Goal: Transaction & Acquisition: Purchase product/service

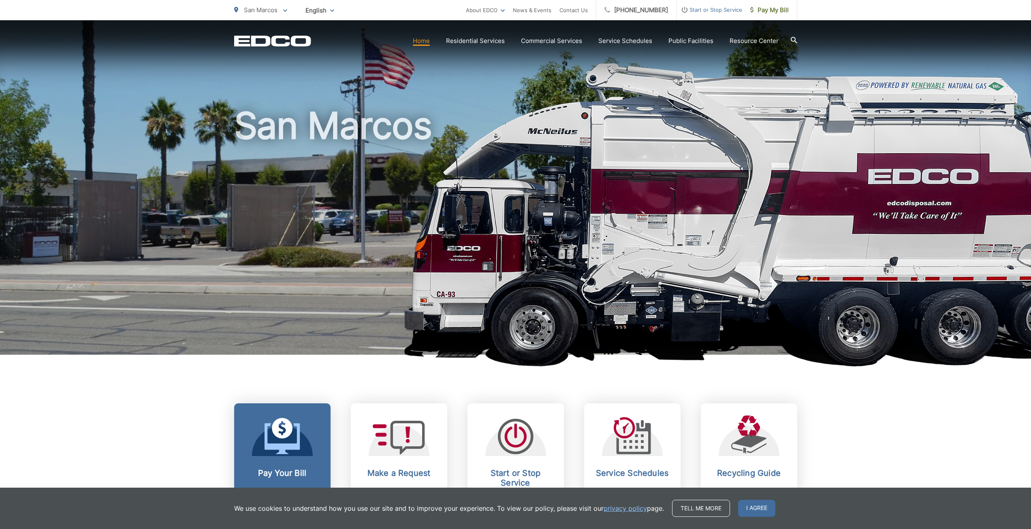
click at [283, 474] on h2 "Pay Your Bill" at bounding box center [282, 473] width 80 height 10
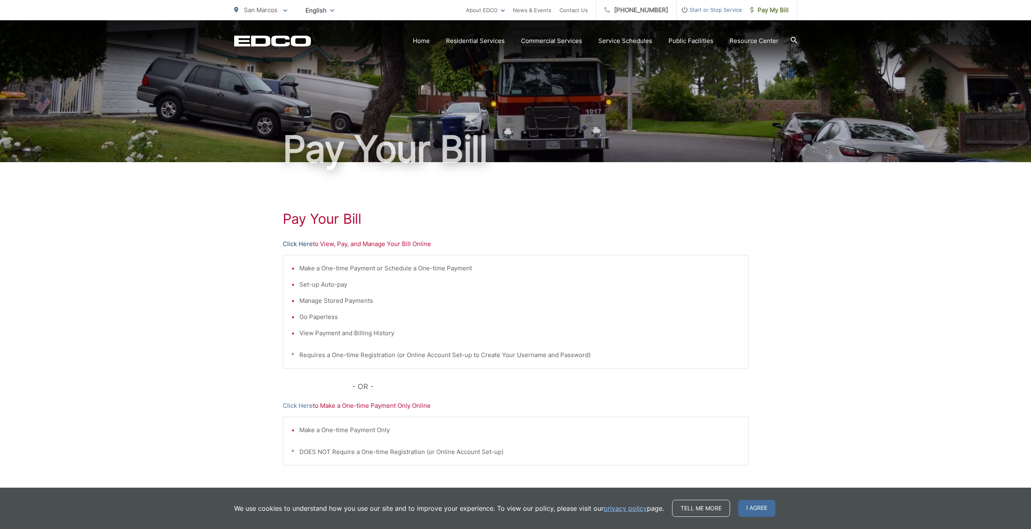
click at [295, 242] on link "Click Here" at bounding box center [298, 244] width 30 height 10
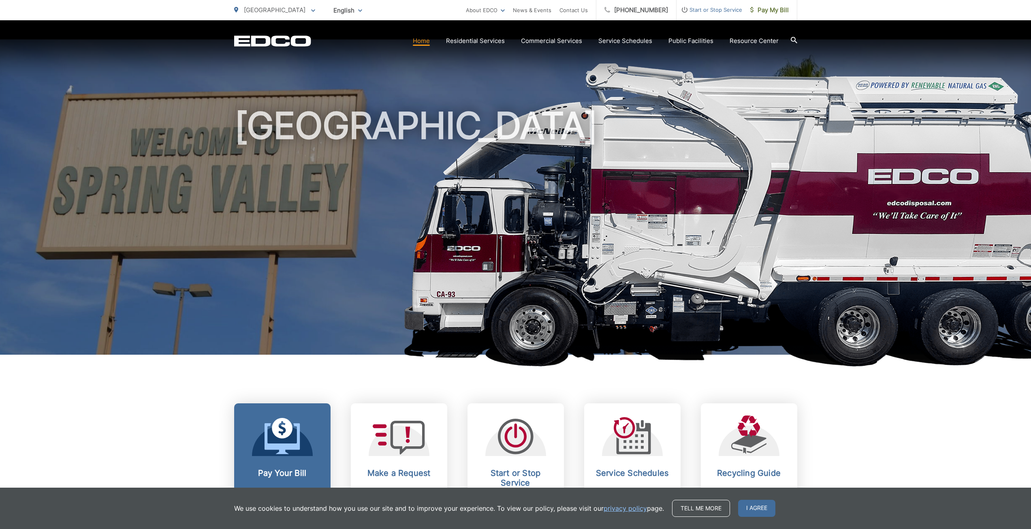
click at [307, 460] on link "Pay Your Bill View, pay, and manage your bill online." at bounding box center [282, 465] width 96 height 124
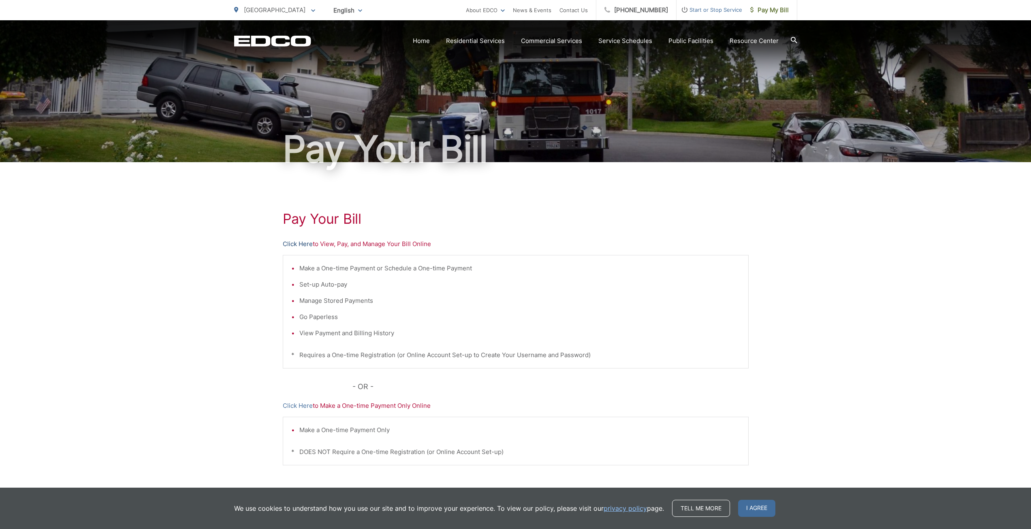
click at [295, 246] on link "Click Here" at bounding box center [298, 244] width 30 height 10
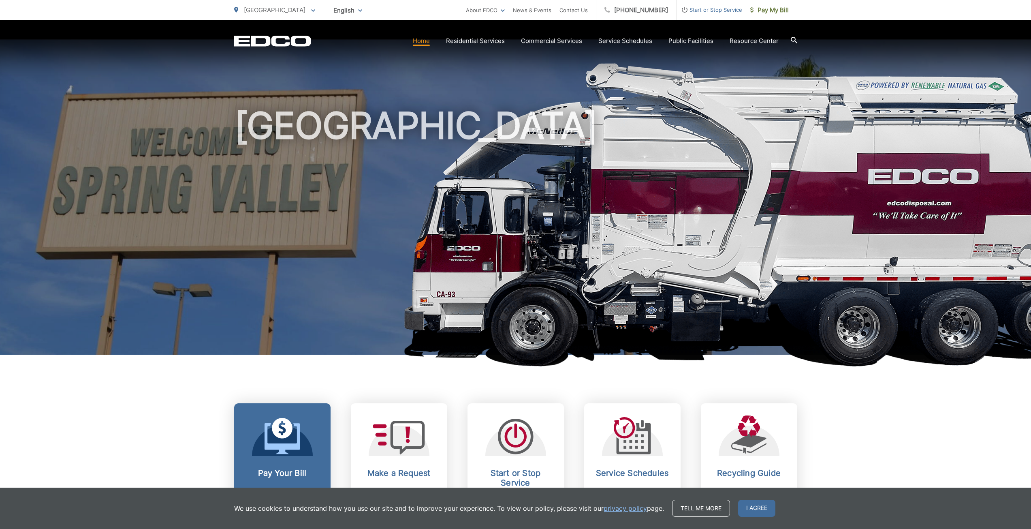
click at [282, 429] on icon at bounding box center [283, 436] width 36 height 36
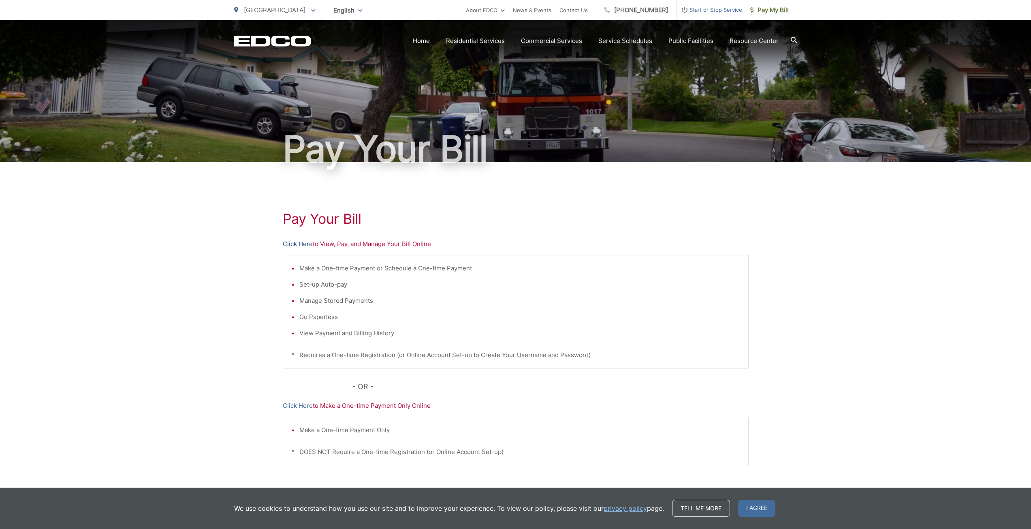
click at [285, 244] on link "Click Here" at bounding box center [298, 244] width 30 height 10
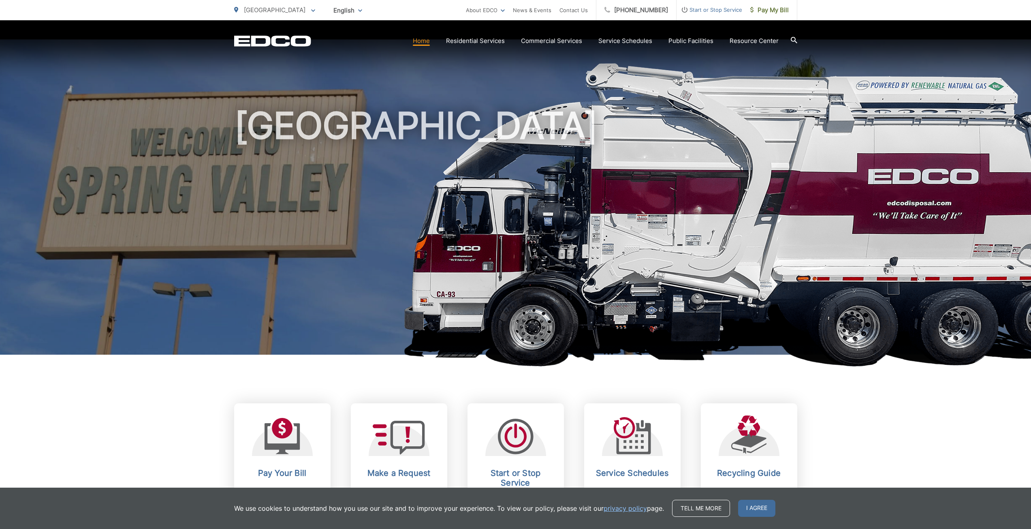
drag, startPoint x: 278, startPoint y: 439, endPoint x: 286, endPoint y: 439, distance: 8.1
click at [279, 439] on icon at bounding box center [283, 436] width 36 height 36
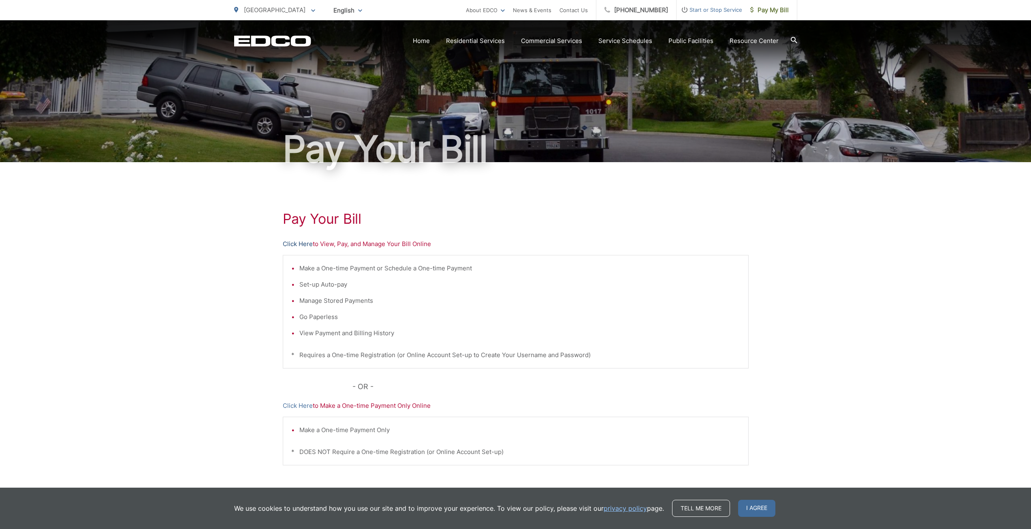
click at [295, 246] on link "Click Here" at bounding box center [298, 244] width 30 height 10
